Goal: Task Accomplishment & Management: Complete application form

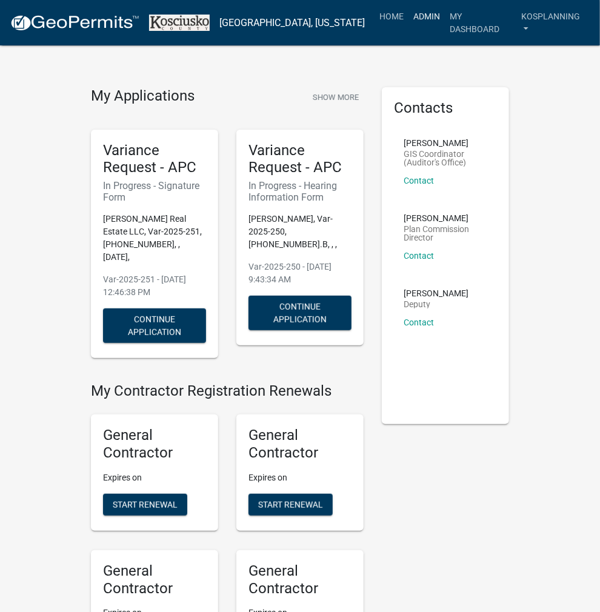
click at [425, 15] on link "Admin" at bounding box center [426, 16] width 36 height 23
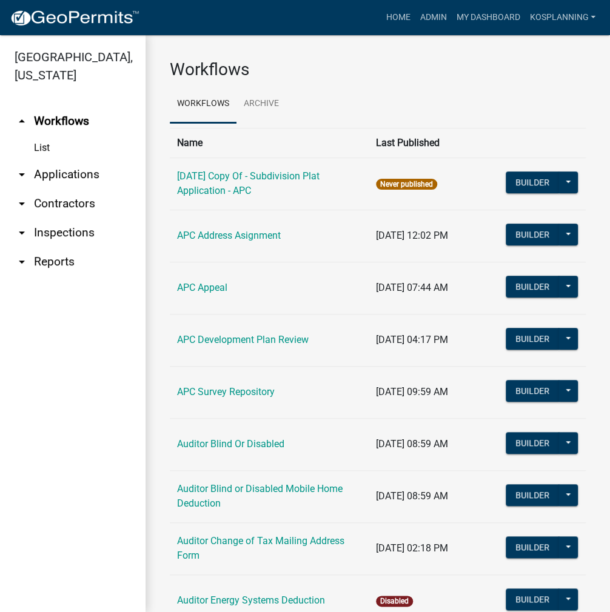
click at [59, 181] on link "arrow_drop_down Applications" at bounding box center [72, 174] width 145 height 29
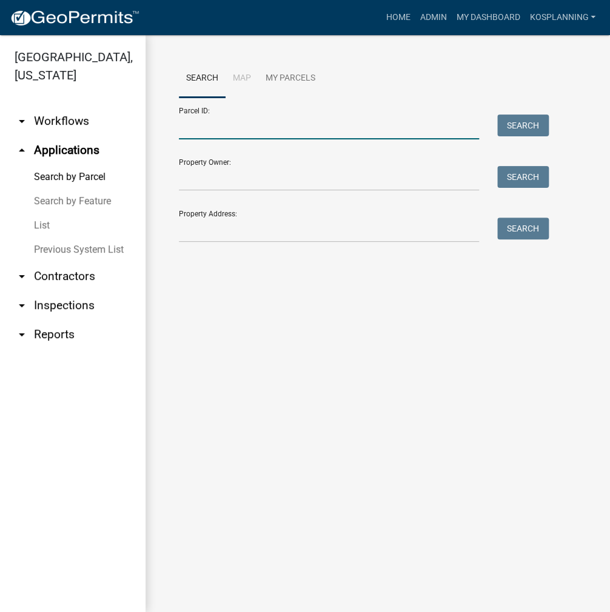
click at [197, 129] on input "Parcel ID:" at bounding box center [329, 127] width 300 height 25
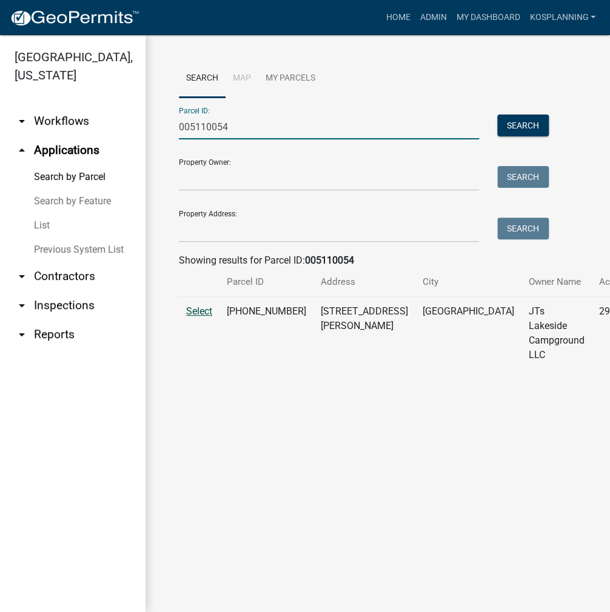
type input "005110054"
click at [205, 317] on span "Select" at bounding box center [199, 311] width 26 height 12
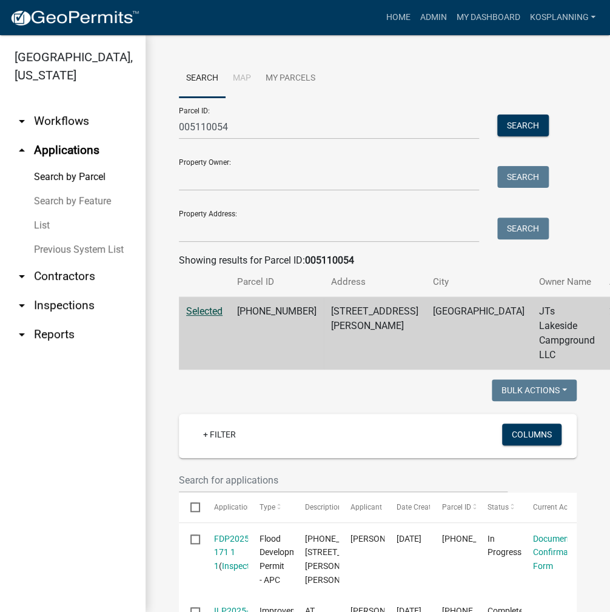
click at [324, 22] on div "Home Admin My Dashboard kosplanning Admin Account Contractor Profile Logout" at bounding box center [374, 17] width 451 height 23
click at [572, 20] on link "kosplanning" at bounding box center [562, 17] width 76 height 23
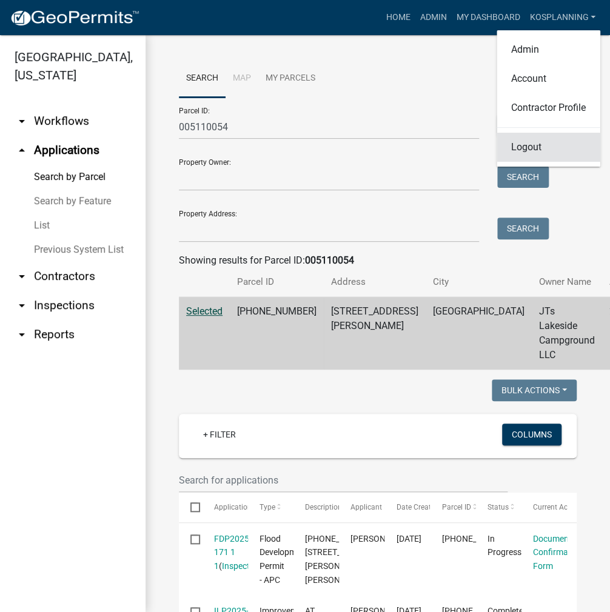
click at [525, 146] on link "Logout" at bounding box center [548, 147] width 104 height 29
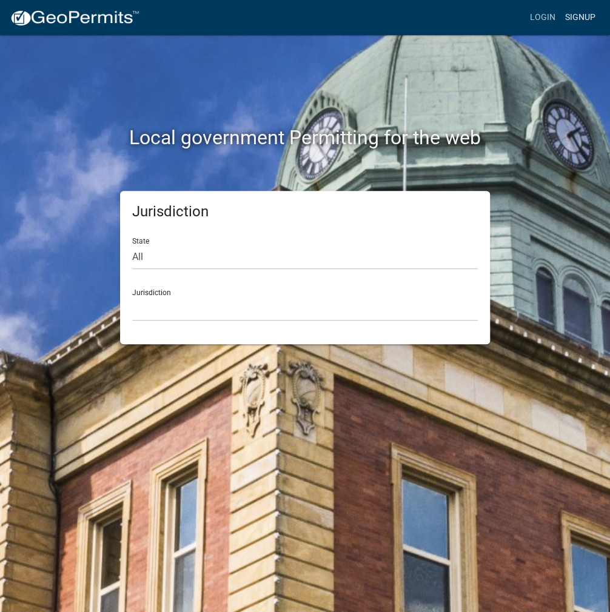
click at [577, 14] on link "Signup" at bounding box center [580, 17] width 40 height 23
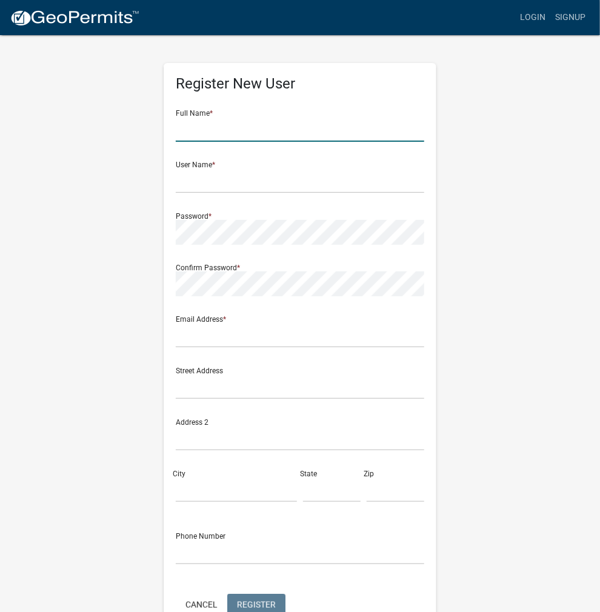
click at [208, 127] on input "text" at bounding box center [300, 129] width 248 height 25
type input "[PERSON_NAME]"
click at [201, 180] on input "text" at bounding box center [300, 180] width 248 height 25
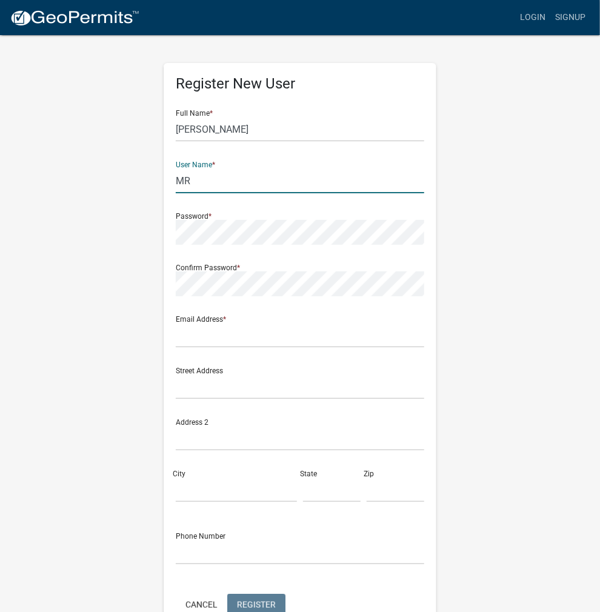
type input "M"
drag, startPoint x: 192, startPoint y: 173, endPoint x: 153, endPoint y: 173, distance: 38.8
click at [153, 173] on div "Register New User Full Name * [PERSON_NAME] User Name * MARYSNYDER Password * C…" at bounding box center [300, 358] width 436 height 648
type input "MARYSNYDER"
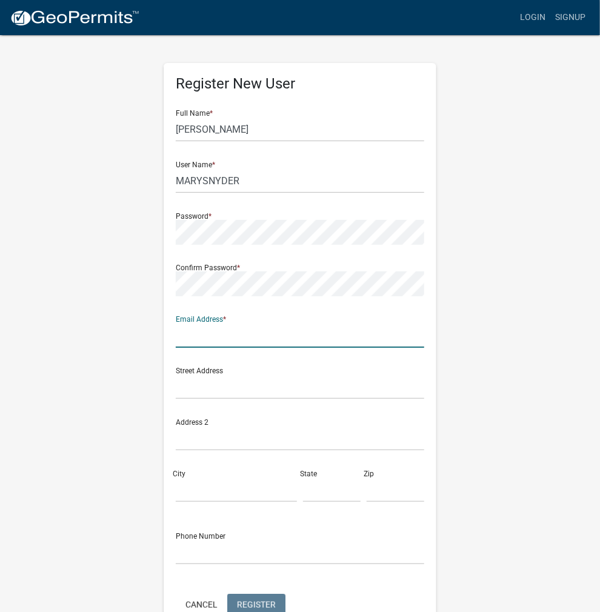
click at [205, 332] on input "text" at bounding box center [300, 335] width 248 height 25
type input "m"
click at [460, 386] on div "Register New User Full Name * [PERSON_NAME] User Name * MARYSNYDER Password * C…" at bounding box center [300, 358] width 436 height 648
drag, startPoint x: 284, startPoint y: 336, endPoint x: 274, endPoint y: 330, distance: 11.7
click at [142, 330] on div "Register New User Full Name * [PERSON_NAME] User Name * MARYSNYDER Password * C…" at bounding box center [300, 358] width 436 height 648
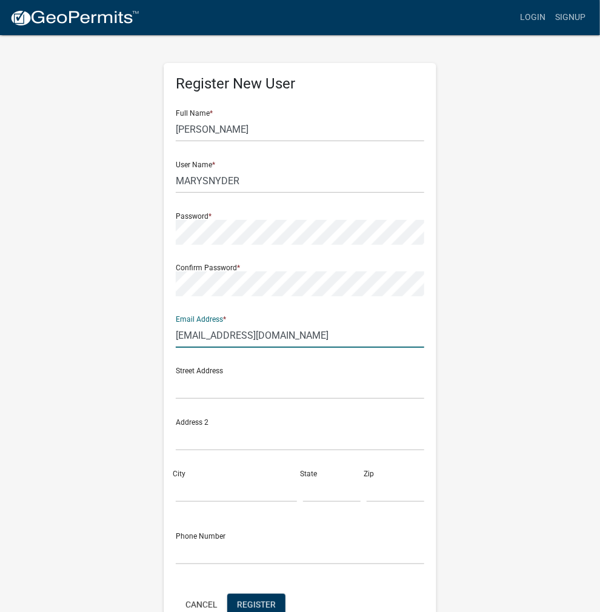
type input "[EMAIL_ADDRESS][DOMAIN_NAME]"
click at [474, 447] on div "Register New User Full Name * [PERSON_NAME] User Name * MARYSNYDER Password * C…" at bounding box center [300, 358] width 436 height 648
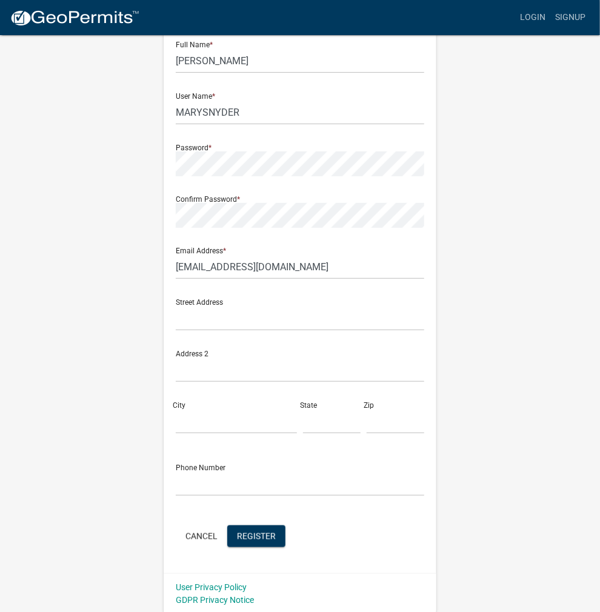
scroll to position [70, 0]
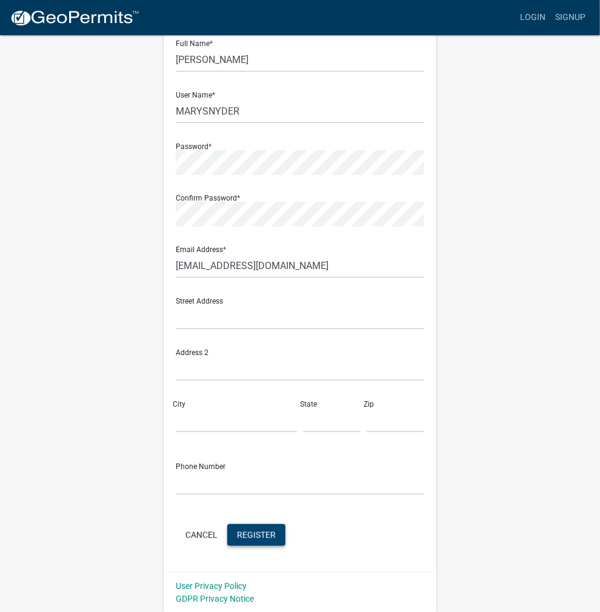
click at [259, 536] on span "Register" at bounding box center [256, 535] width 39 height 10
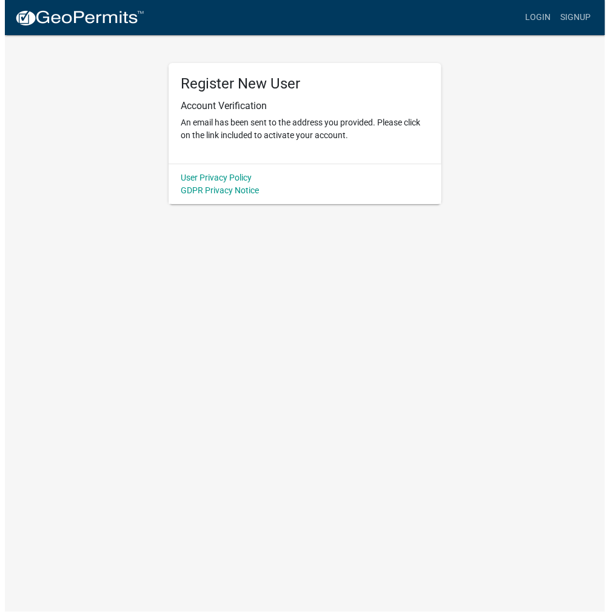
scroll to position [0, 0]
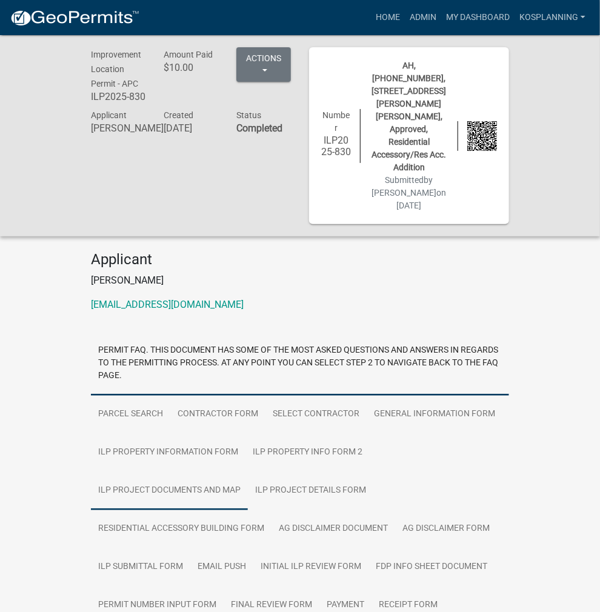
click at [208, 471] on link "ILP Project Documents and Map" at bounding box center [169, 490] width 157 height 39
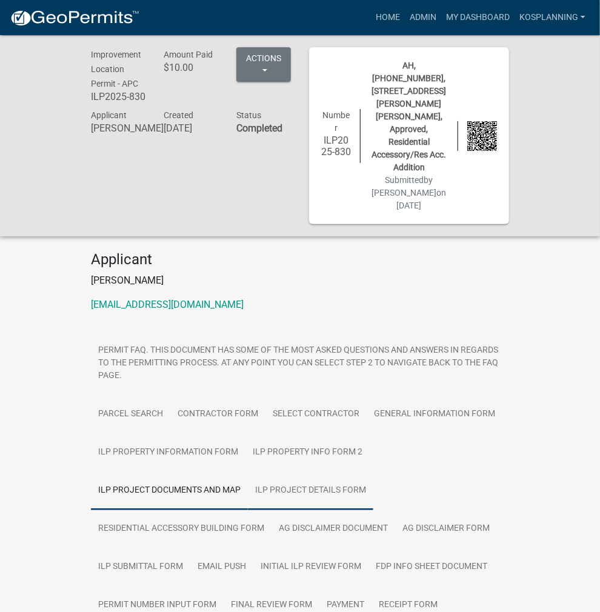
click at [368, 471] on link "ILP Project Details Form" at bounding box center [310, 490] width 125 height 39
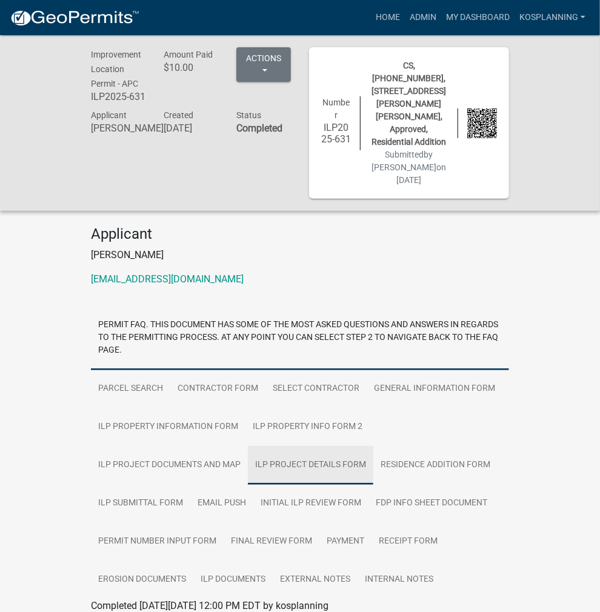
click at [361, 446] on link "ILP Project Details Form" at bounding box center [310, 465] width 125 height 39
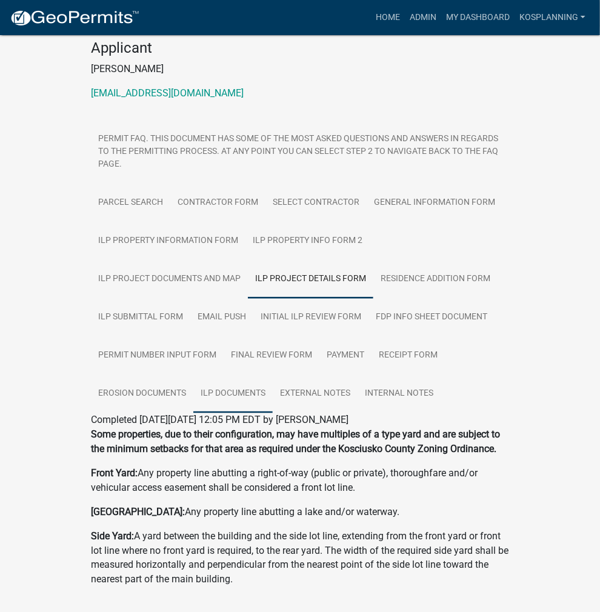
scroll to position [182, 0]
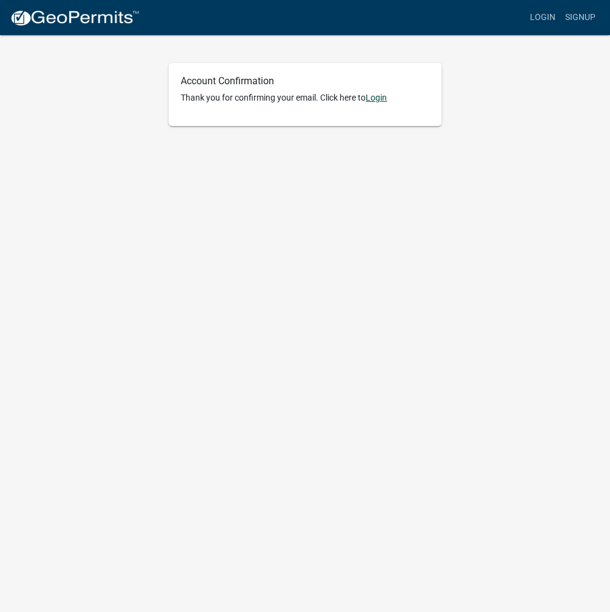
click at [381, 97] on link "Login" at bounding box center [375, 98] width 21 height 10
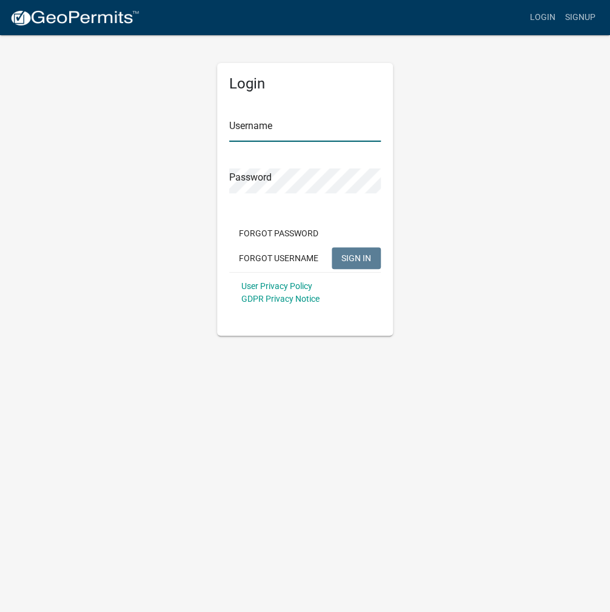
click at [259, 124] on input "Username" at bounding box center [305, 129] width 152 height 25
paste input "MARYSNYDER"
type input "MARYSNYDER"
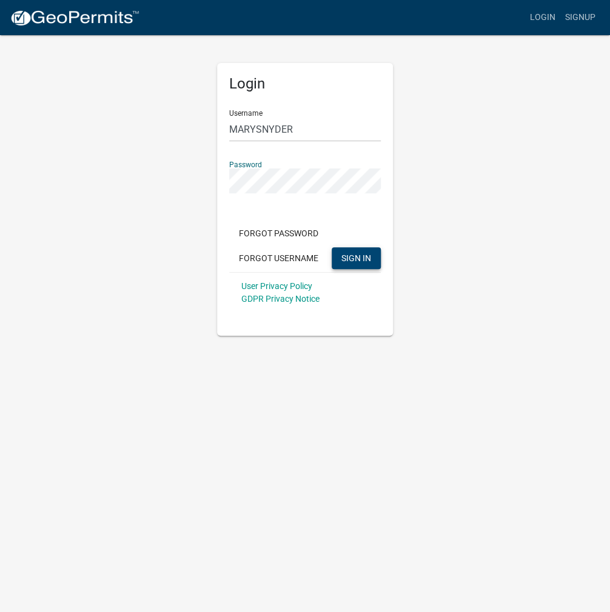
click at [367, 263] on button "SIGN IN" at bounding box center [356, 258] width 49 height 22
